Goal: Information Seeking & Learning: Learn about a topic

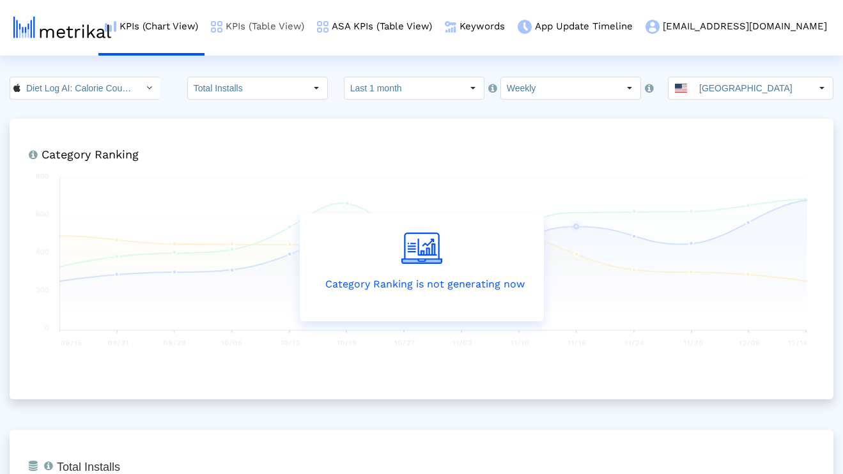
click at [311, 37] on link "KPIs (Table View)" at bounding box center [258, 26] width 106 height 53
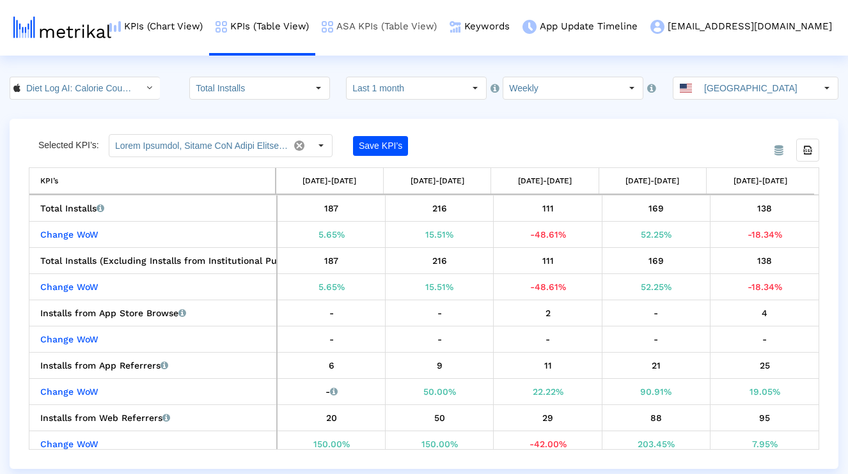
click at [424, 35] on link "ASA KPIs (Table View)" at bounding box center [379, 26] width 128 height 53
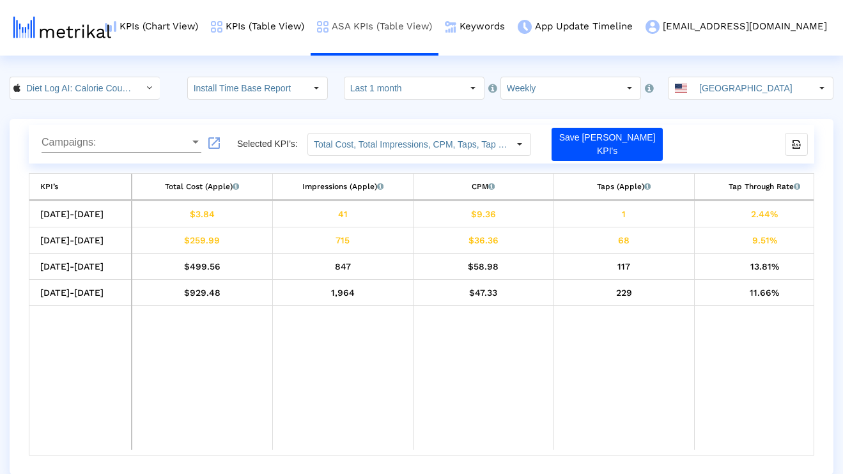
click at [428, 33] on link "ASA KPIs (Table View)" at bounding box center [375, 26] width 128 height 53
click at [311, 25] on link "KPIs (Table View)" at bounding box center [258, 26] width 106 height 53
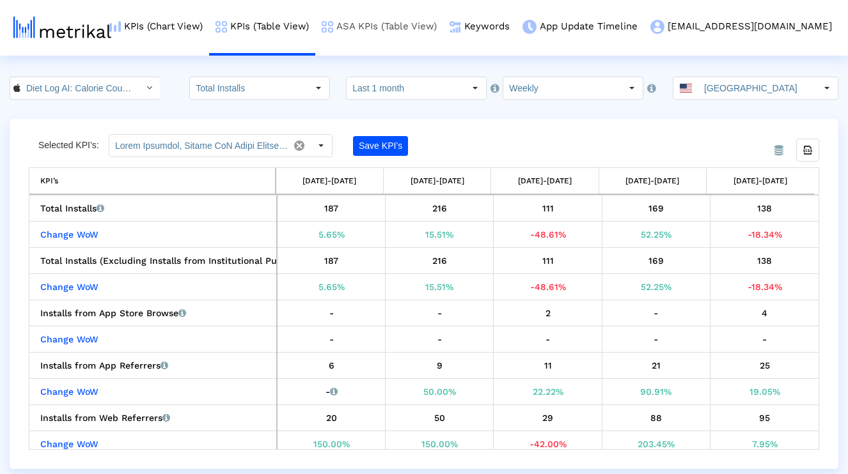
click at [422, 37] on link "ASA KPIs (Table View)" at bounding box center [379, 26] width 128 height 53
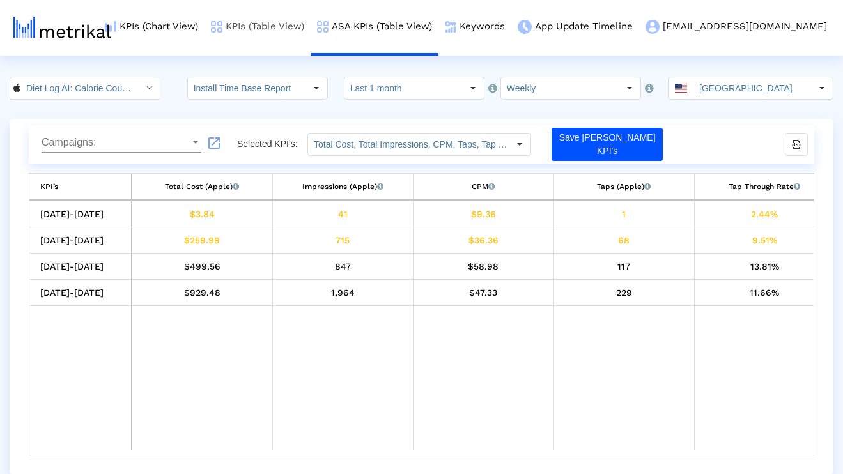
click at [311, 36] on link "KPIs (Table View)" at bounding box center [258, 26] width 106 height 53
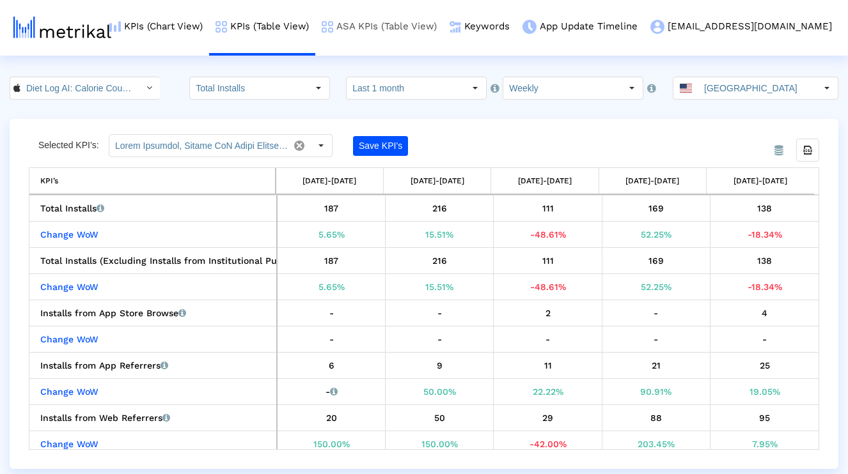
click at [443, 25] on link "ASA KPIs (Table View)" at bounding box center [379, 26] width 128 height 53
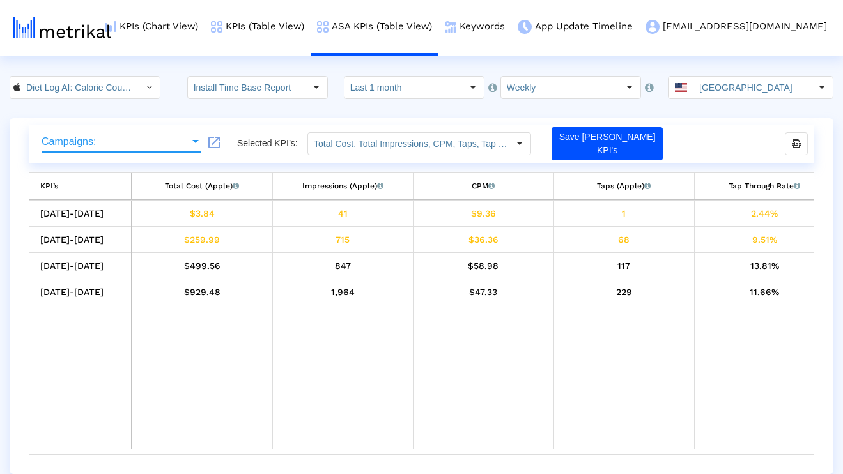
click at [146, 141] on span "Campaigns:" at bounding box center [116, 142] width 148 height 12
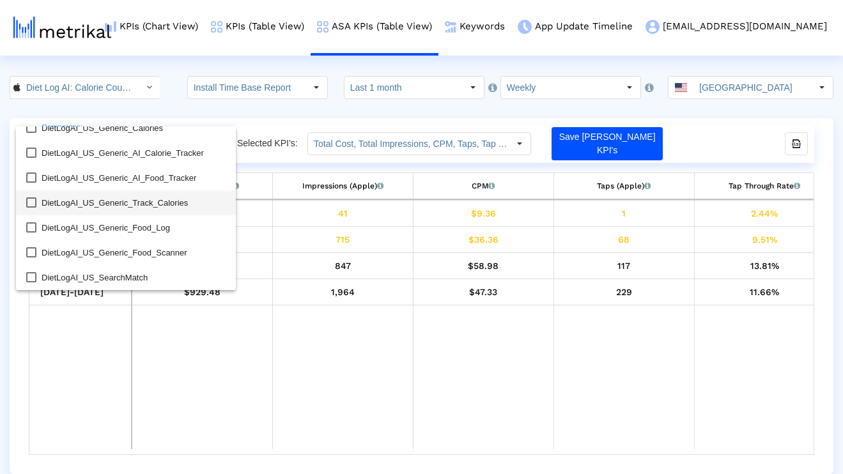
click at [182, 201] on span "DietLogAI_US_Generic_Track_Calories" at bounding box center [134, 203] width 184 height 25
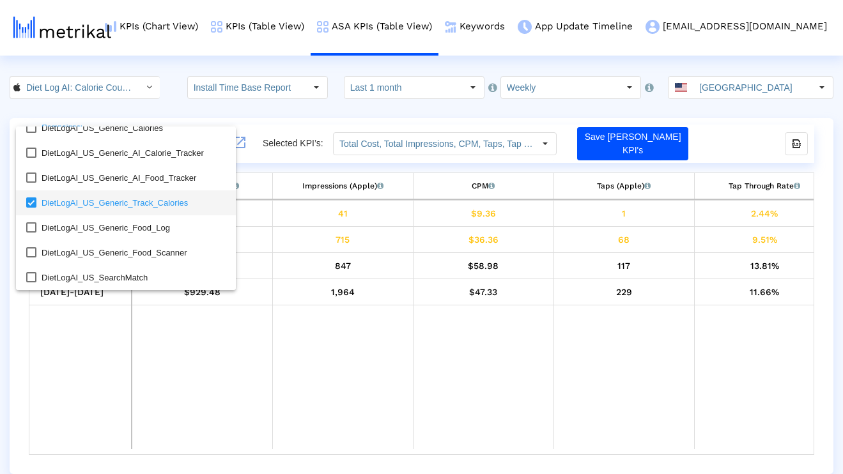
click at [182, 201] on span "DietLogAI_US_Generic_Track_Calories" at bounding box center [134, 203] width 184 height 25
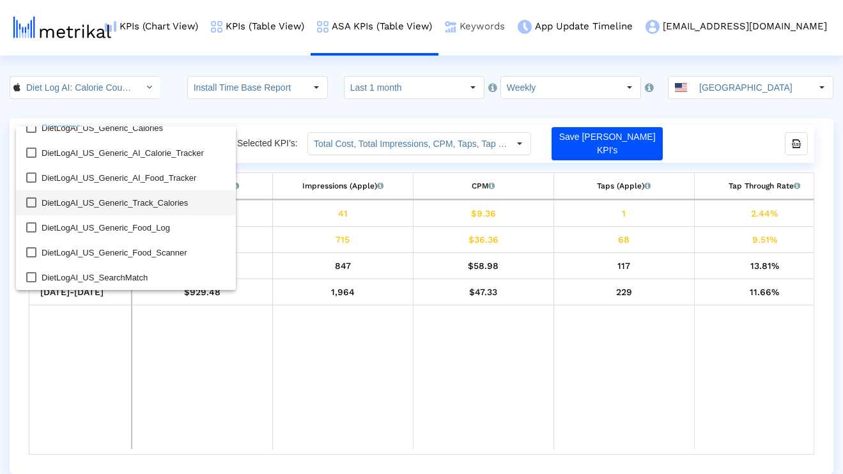
click at [511, 24] on link "Keywords" at bounding box center [475, 26] width 73 height 53
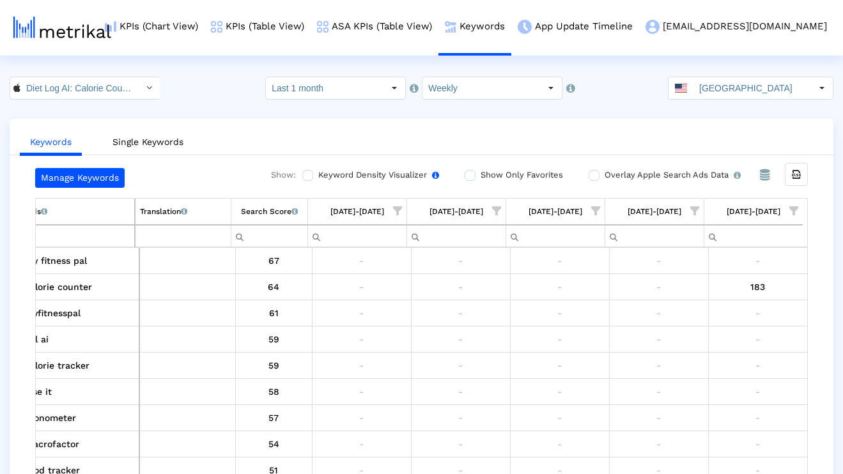
click at [375, 175] on label "Keyword Density Visualizer Turn this on to view where and when each keyword is …" at bounding box center [377, 175] width 124 height 14
click at [311, 175] on input "Keyword Density Visualizer Turn this on to view where and when each keyword is …" at bounding box center [306, 175] width 8 height 8
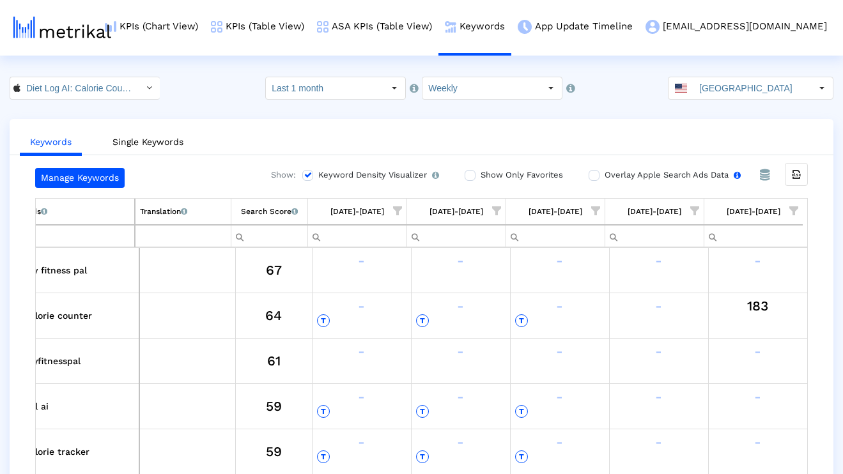
click at [614, 183] on div "Overlay Apple Search Ads Data Turn this on to view Apple Search Ads metrics (in…" at bounding box center [674, 178] width 171 height 20
click at [609, 179] on label "Overlay Apple Search Ads Data Turn this on to view Apple Search Ads metrics (in…" at bounding box center [671, 175] width 139 height 14
click at [597, 179] on input "Overlay Apple Search Ads Data Turn this on to view Apple Search Ads metrics (in…" at bounding box center [593, 175] width 8 height 8
checkbox input "true"
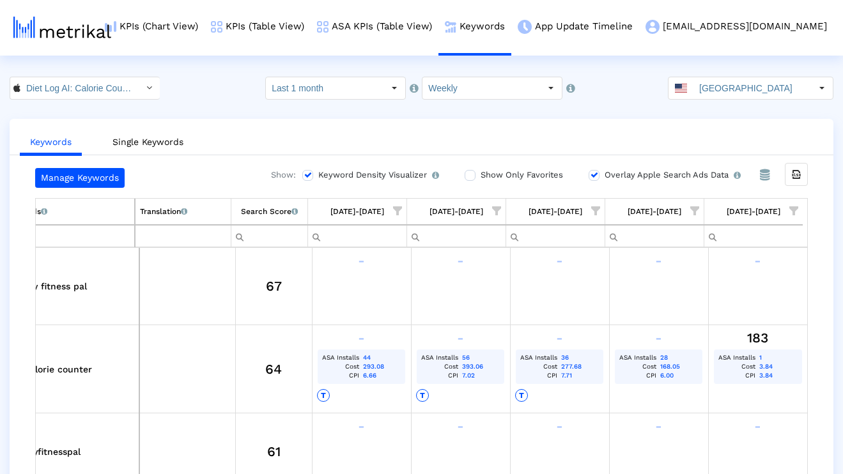
click at [797, 206] on span "Show filter options for column '09/07/25-09/13/25'" at bounding box center [794, 210] width 9 height 9
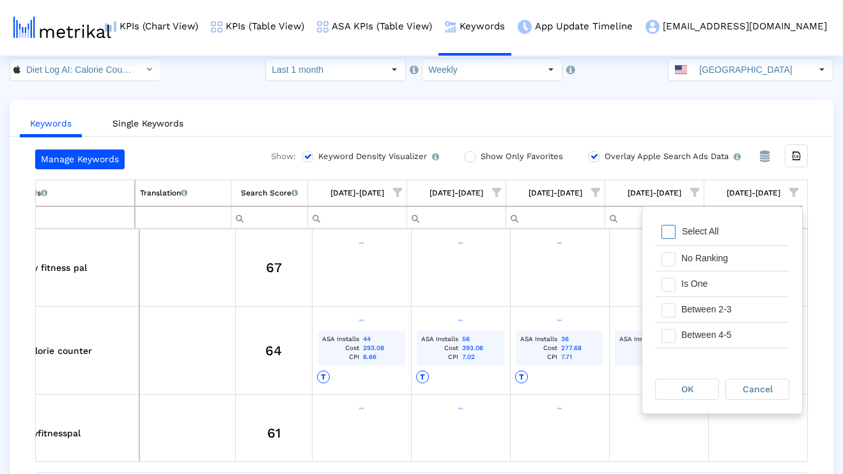
click at [699, 235] on div "Select All" at bounding box center [701, 231] width 50 height 11
click at [669, 253] on span "Filter options" at bounding box center [669, 260] width 14 height 14
click at [694, 382] on div "OK" at bounding box center [687, 390] width 63 height 20
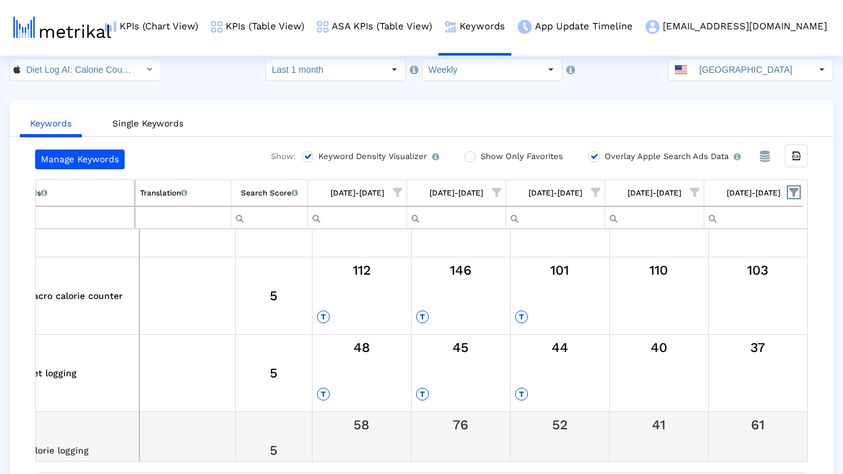
scroll to position [107, 0]
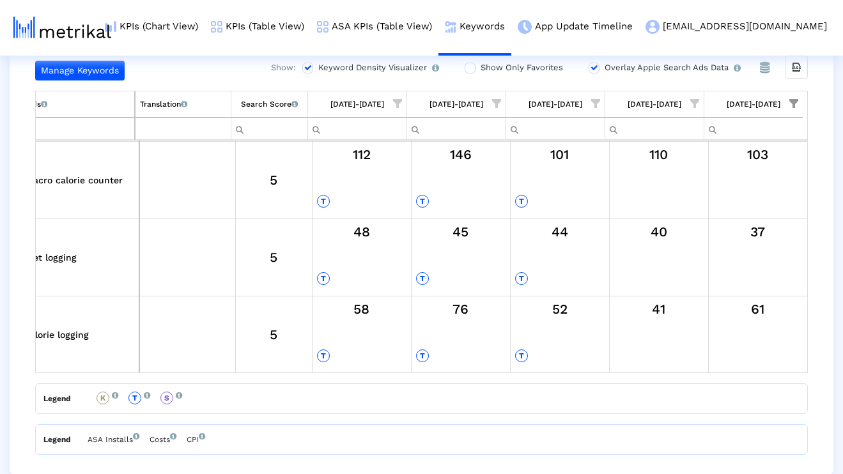
click at [511, 421] on div "Export all data Keywords List of keywords that are currently being tracked in M…" at bounding box center [421, 273] width 773 height 364
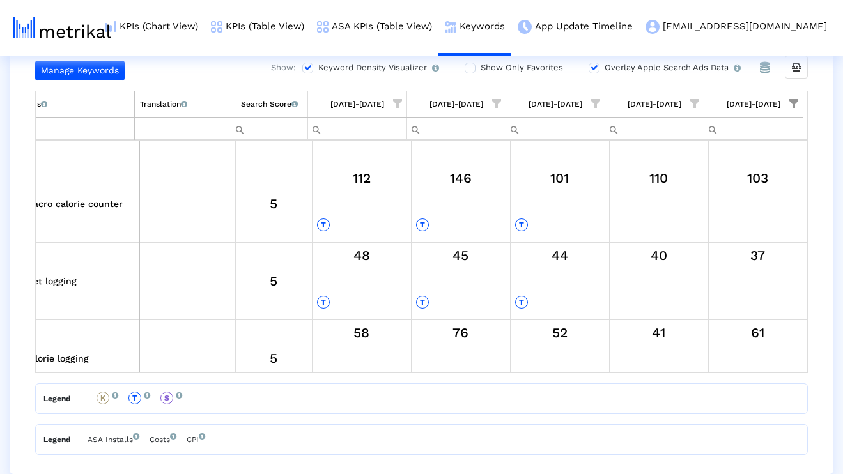
click at [510, 405] on div "Legend K This keyword was used in the Keyword List during this time period. T T…" at bounding box center [421, 399] width 773 height 31
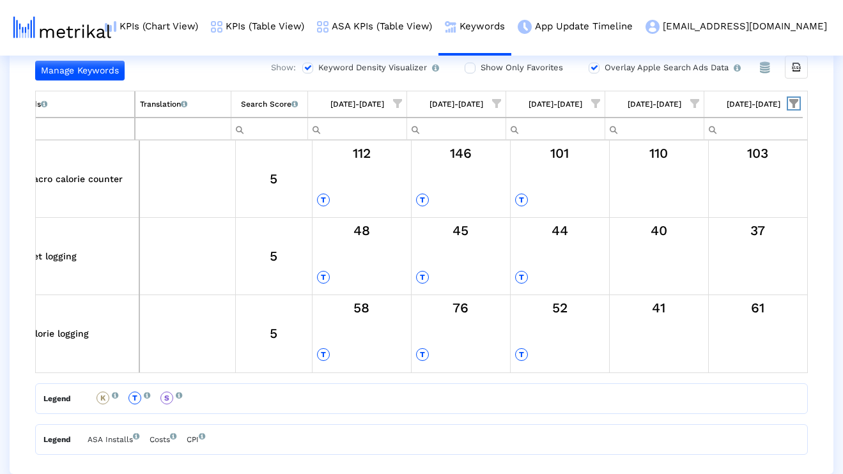
click at [793, 100] on span "Show filter options for column '09/07/25-09/13/25'" at bounding box center [794, 103] width 9 height 9
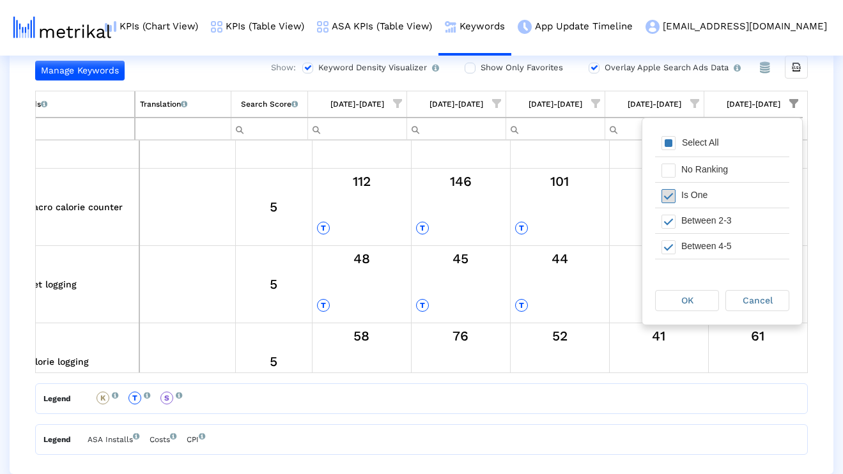
click at [671, 189] on span "Filter options" at bounding box center [669, 196] width 14 height 14
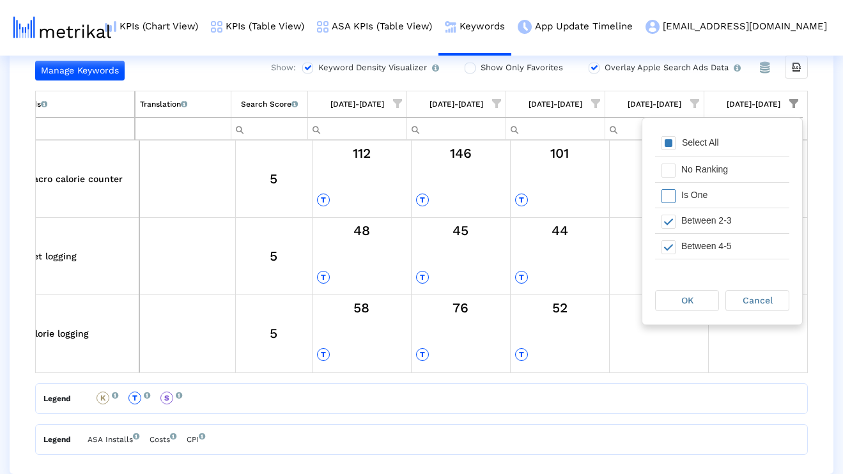
click at [676, 144] on div "Select All" at bounding box center [701, 142] width 50 height 11
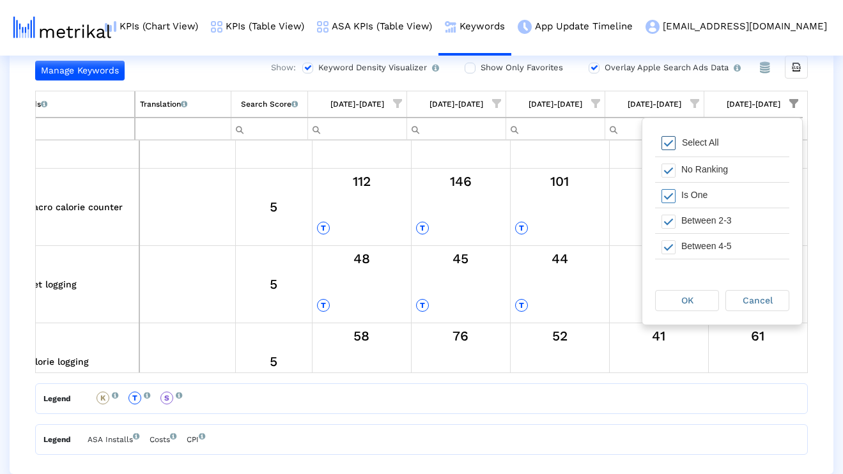
click at [675, 143] on span "Filter options" at bounding box center [669, 143] width 14 height 14
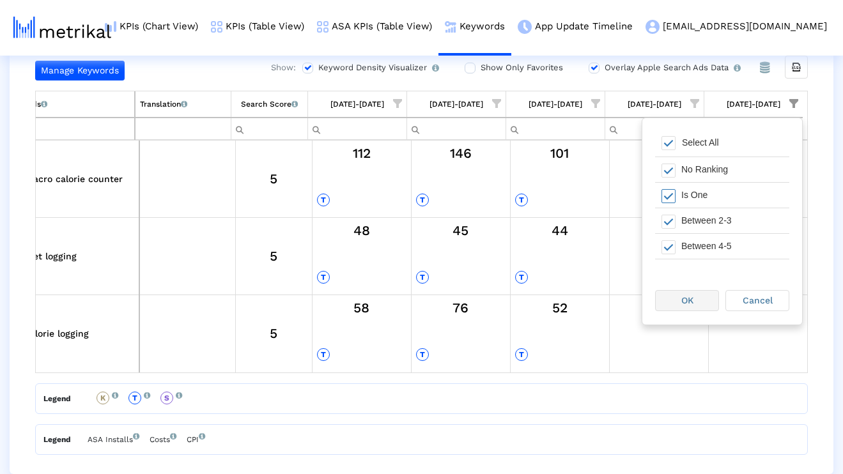
click at [681, 306] on div "OK" at bounding box center [687, 301] width 63 height 20
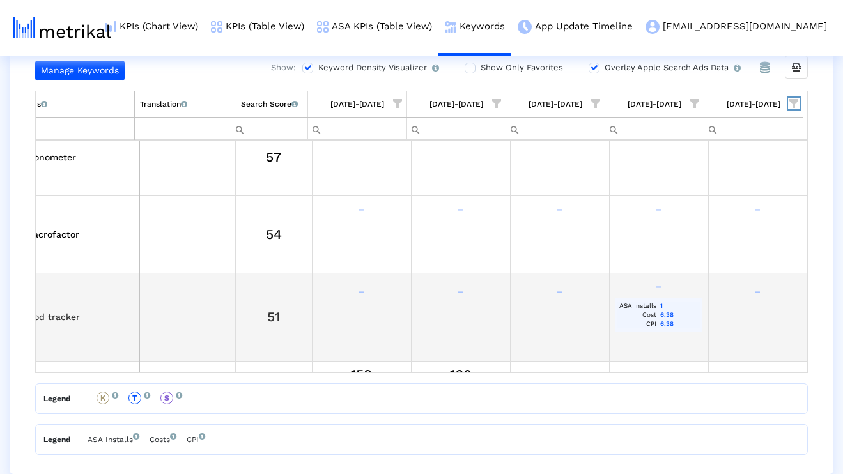
scroll to position [0, 42]
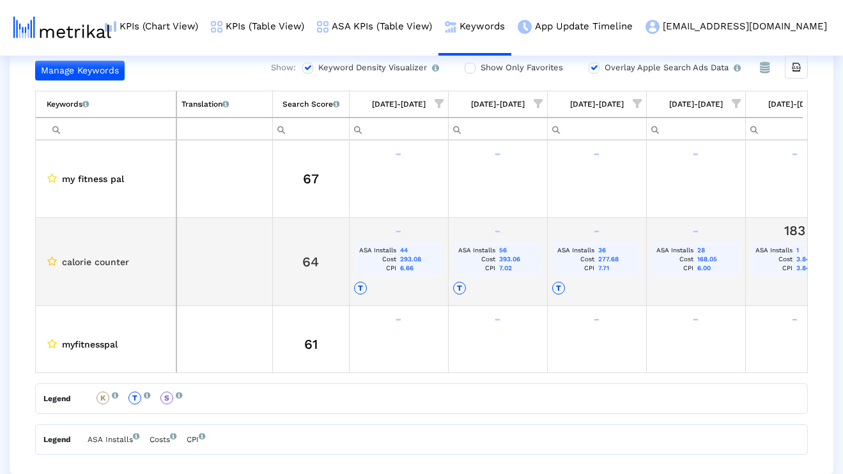
click at [49, 261] on icon "Data grid" at bounding box center [52, 261] width 10 height 10
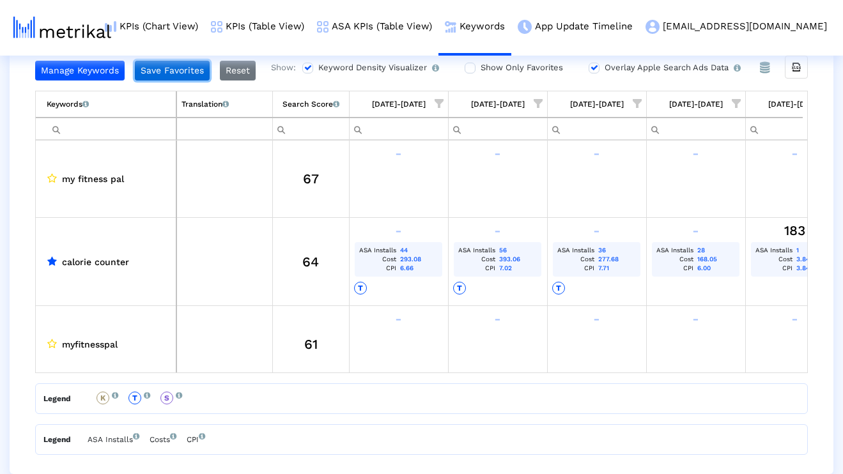
click at [197, 74] on button "Save Favorites" at bounding box center [172, 71] width 75 height 20
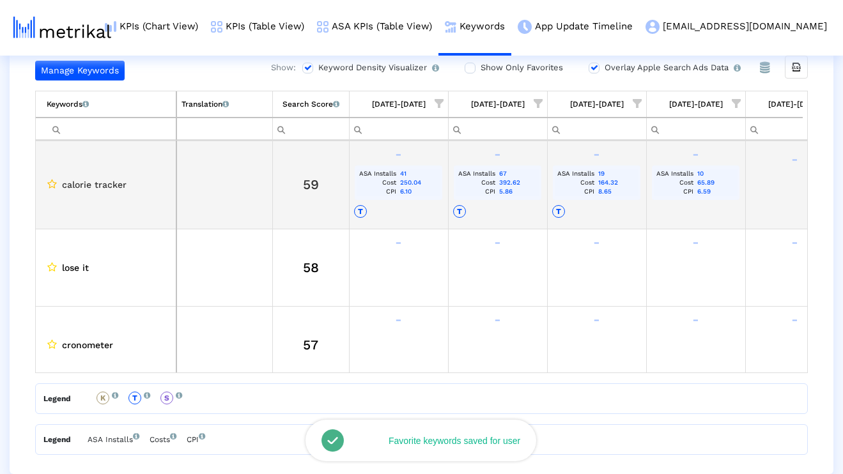
click at [54, 186] on icon "Data grid" at bounding box center [52, 184] width 10 height 10
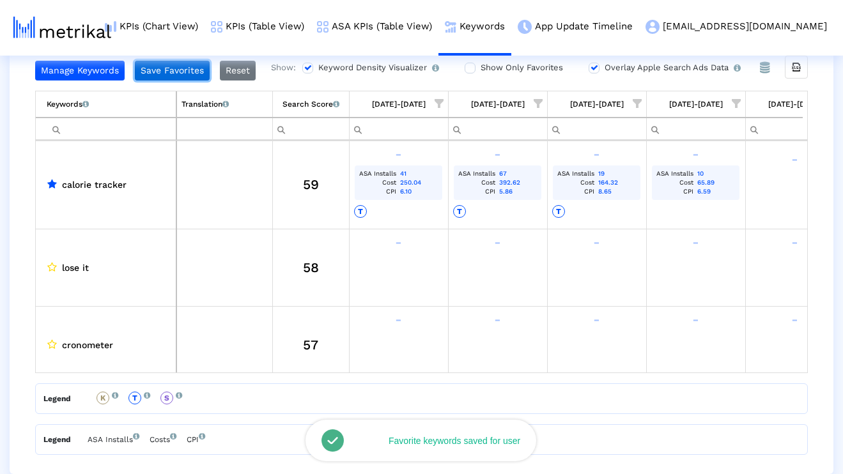
click at [173, 73] on button "Save Favorites" at bounding box center [172, 71] width 75 height 20
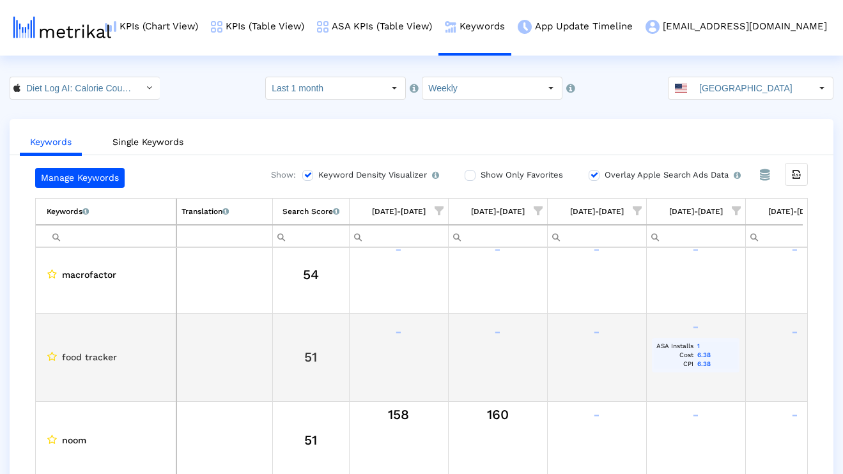
scroll to position [0, 0]
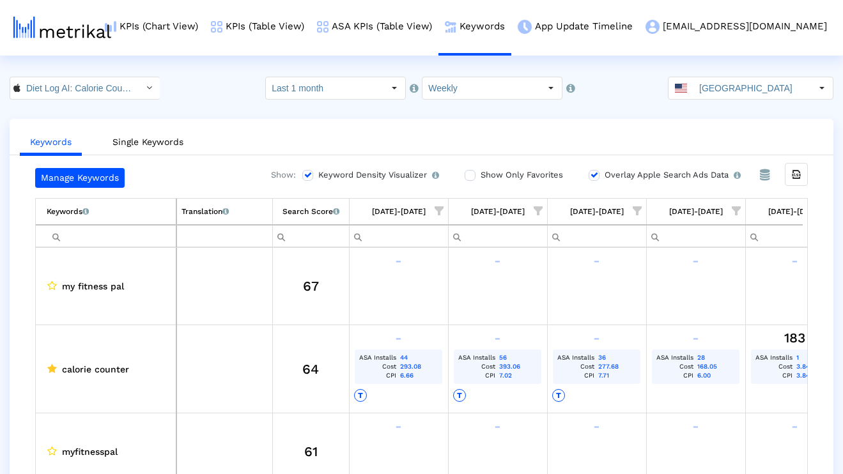
click at [811, 159] on div "Keywords Single Keywords Manage Keywords Show: Keyword Density Visualizer Turn …" at bounding box center [422, 350] width 824 height 463
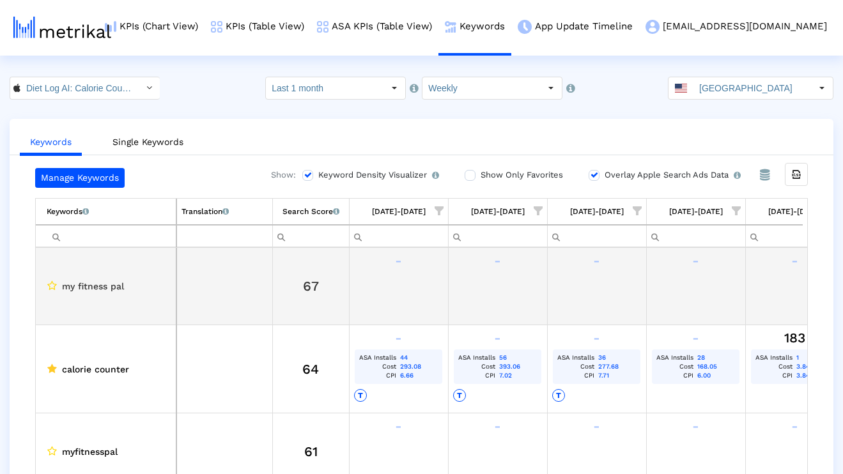
scroll to position [0, 36]
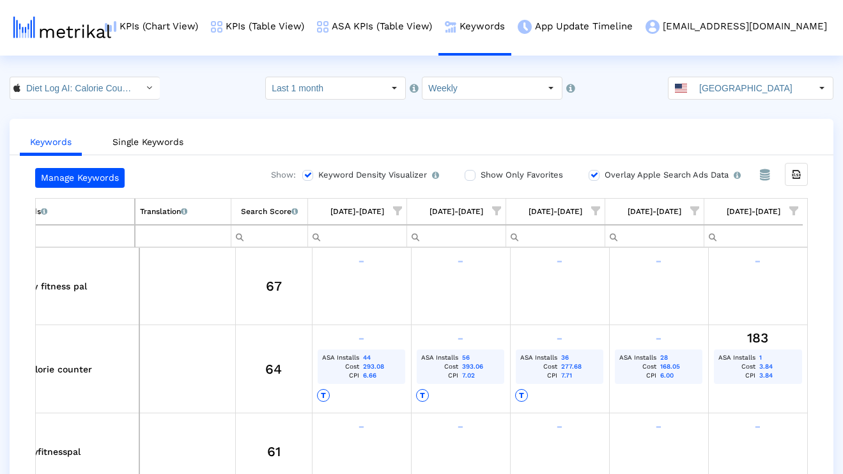
click at [547, 174] on label "Show Only Favorites" at bounding box center [521, 175] width 86 height 14
click at [473, 174] on input "Show Only Favorites" at bounding box center [469, 175] width 8 height 8
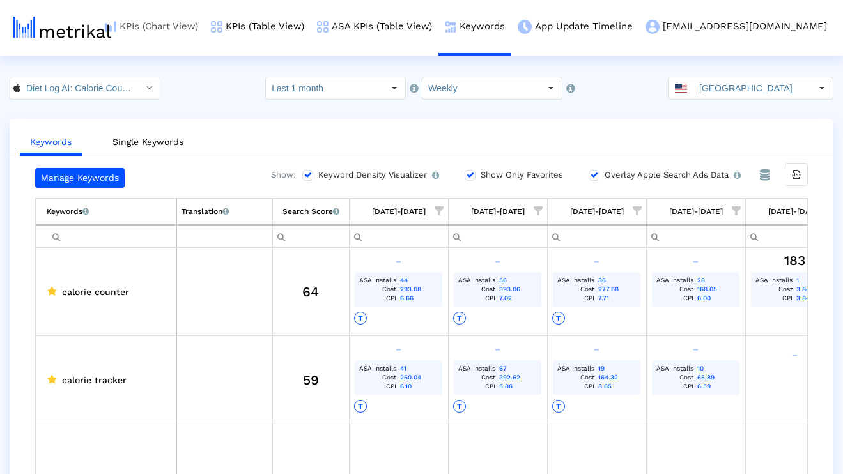
click at [191, 7] on link "KPIs (Chart View)" at bounding box center [151, 26] width 106 height 53
